Goal: Task Accomplishment & Management: Complete application form

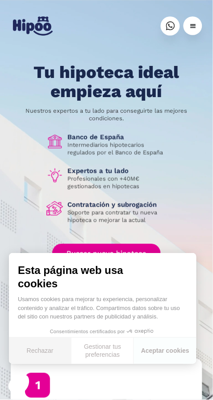
click at [51, 353] on button "Rechazar" at bounding box center [40, 351] width 62 height 26
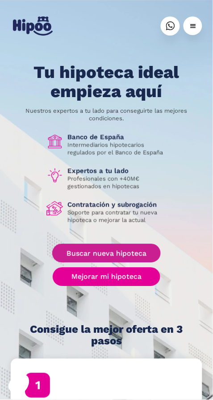
click at [129, 251] on link "Buscar nueva hipoteca" at bounding box center [106, 253] width 108 height 19
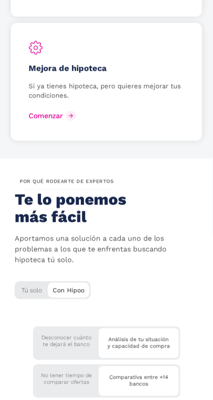
scroll to position [2146, 0]
